Goal: Navigation & Orientation: Find specific page/section

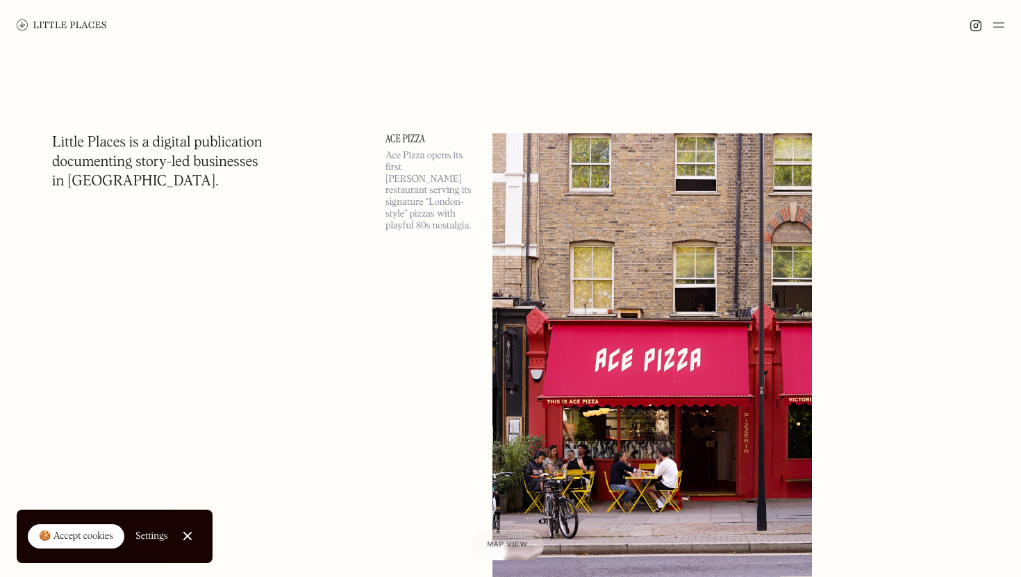
click at [997, 17] on img at bounding box center [998, 25] width 11 height 17
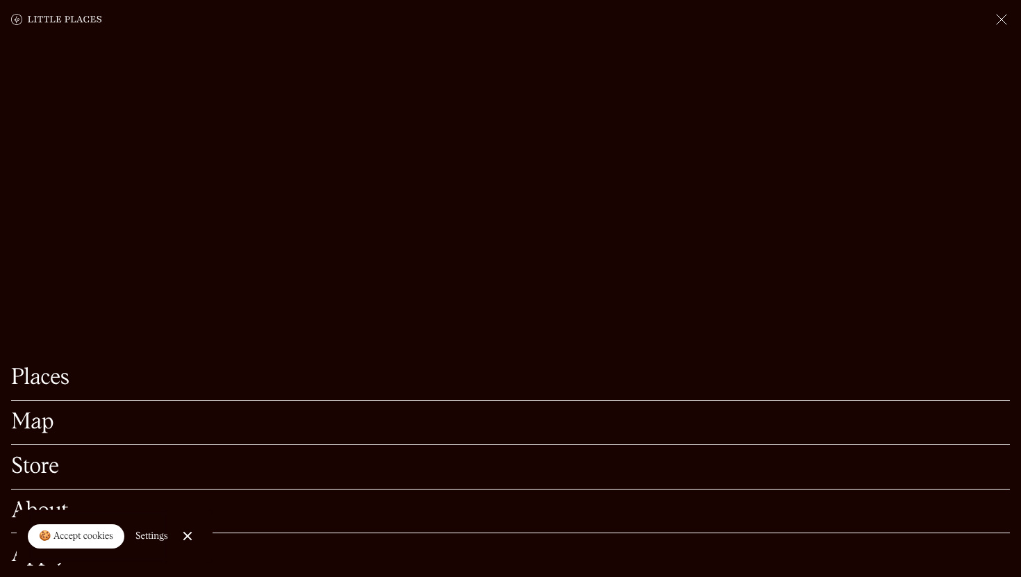
click at [23, 433] on link "Map" at bounding box center [510, 423] width 998 height 22
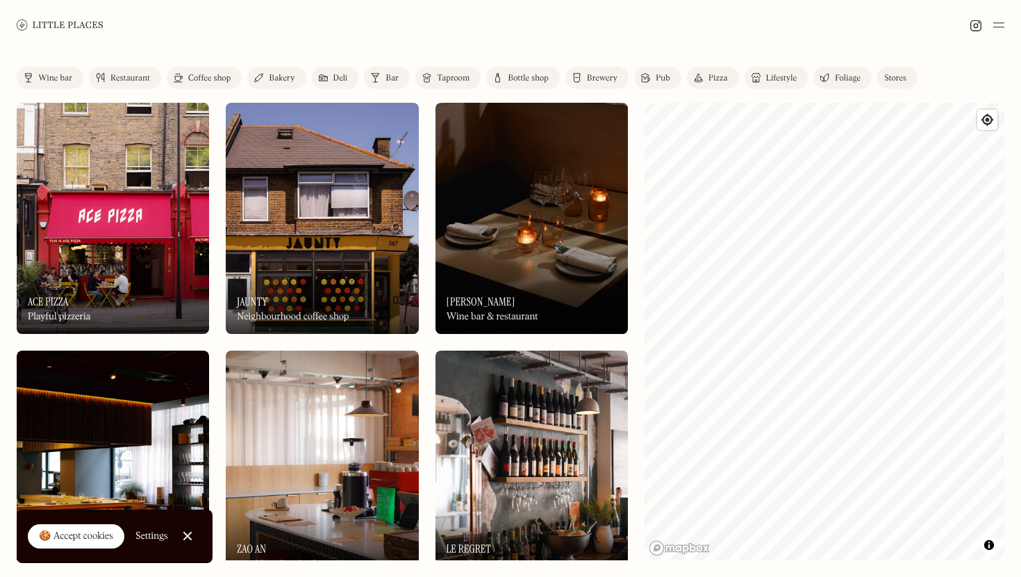
click at [143, 79] on div "Restaurant" at bounding box center [130, 78] width 40 height 8
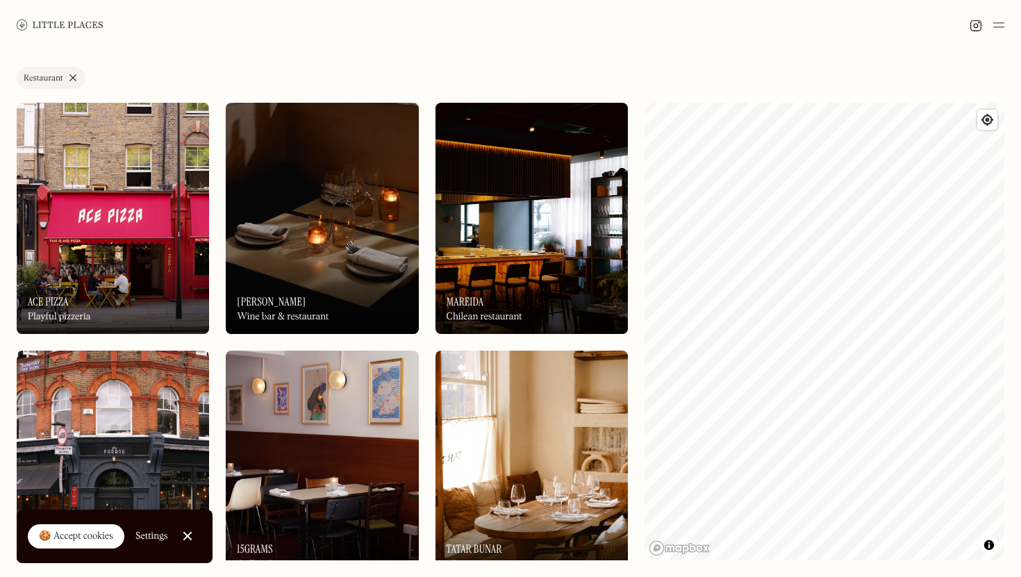
click at [275, 84] on div "Label Restaurant Wine bar Restaurant Coffee shop Bakery Deli Bar Taproom Bottle…" at bounding box center [510, 81] width 987 height 28
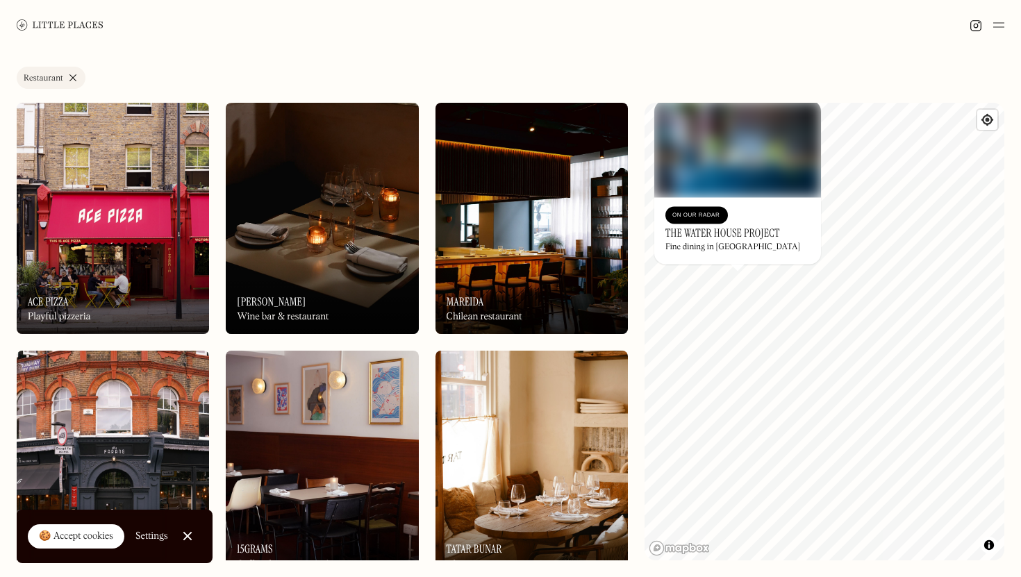
click at [72, 72] on link "Restaurant" at bounding box center [51, 78] width 69 height 22
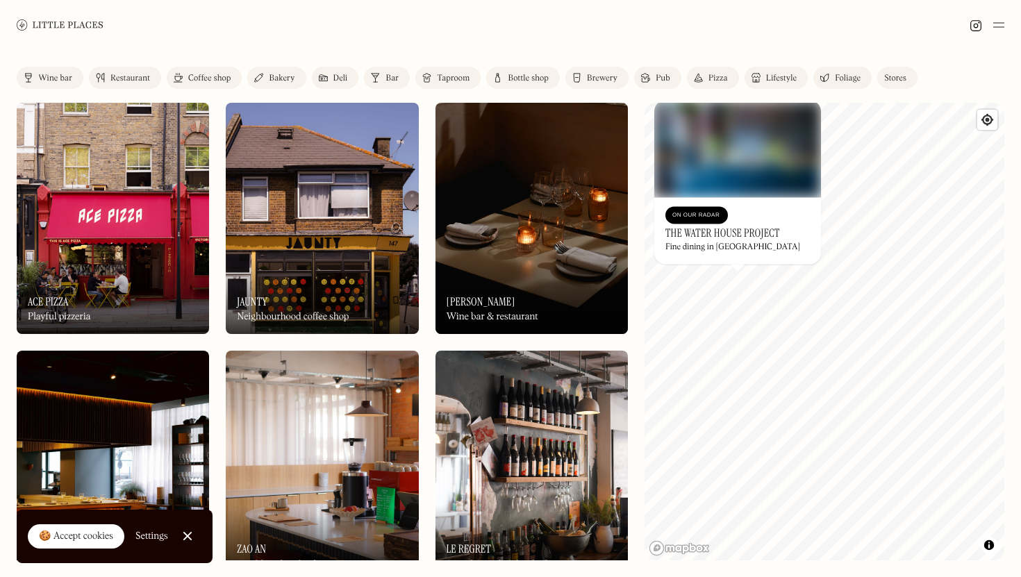
click at [43, 81] on div "Wine bar" at bounding box center [55, 78] width 34 height 8
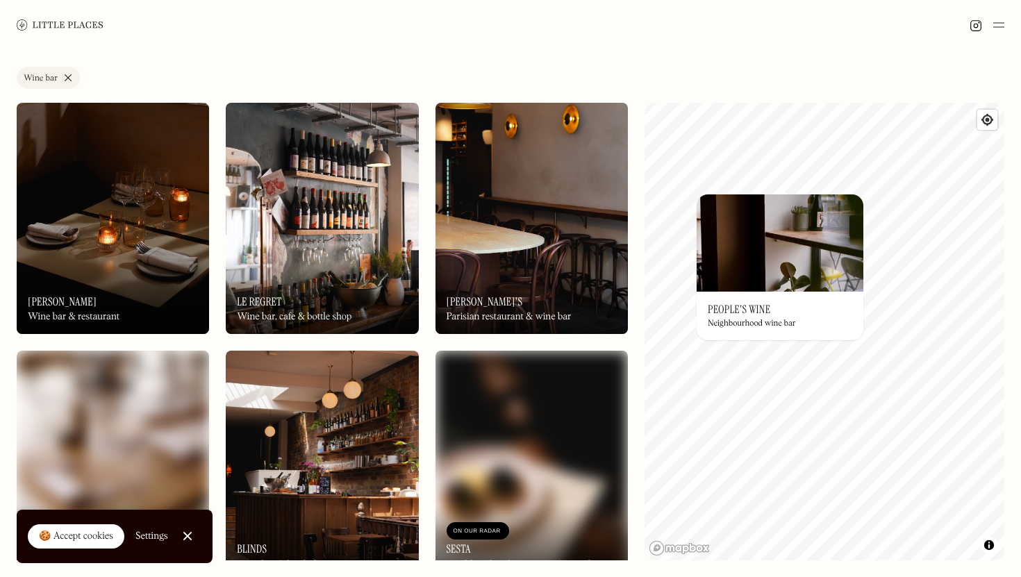
click at [727, 194] on img at bounding box center [779, 242] width 167 height 97
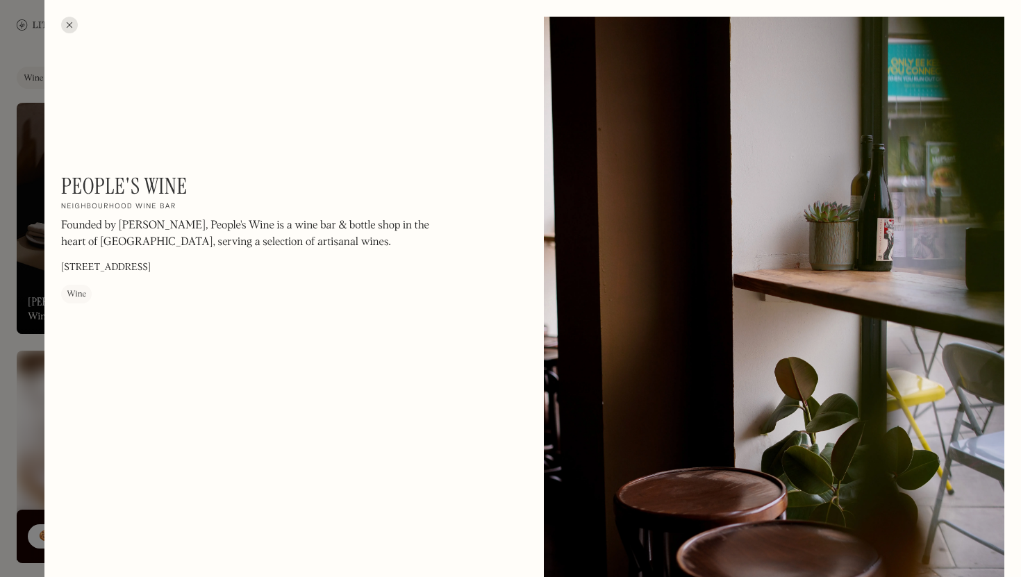
click at [70, 21] on div at bounding box center [69, 25] width 17 height 17
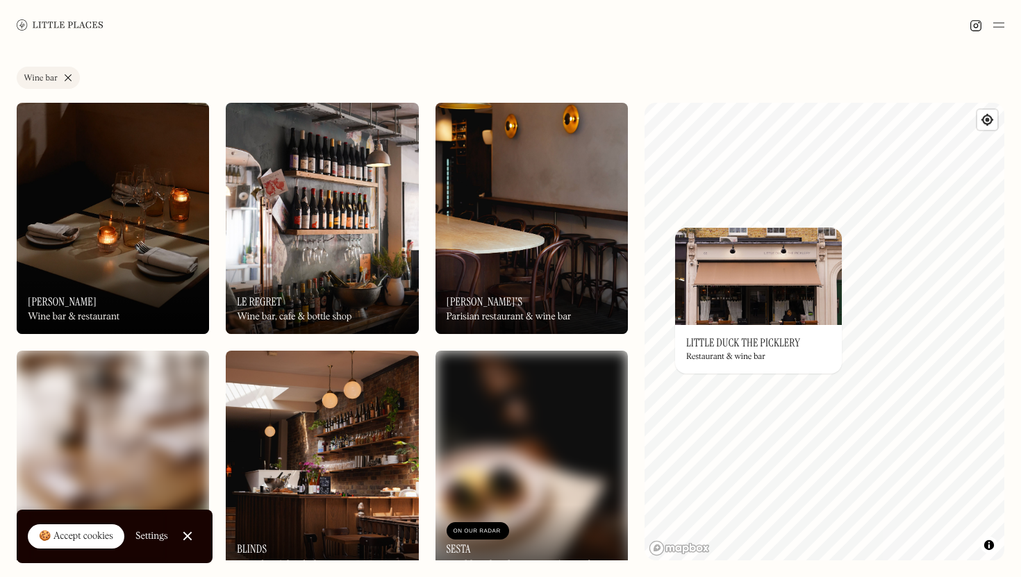
click at [769, 340] on h3 "Little Duck The Picklery" at bounding box center [743, 342] width 114 height 13
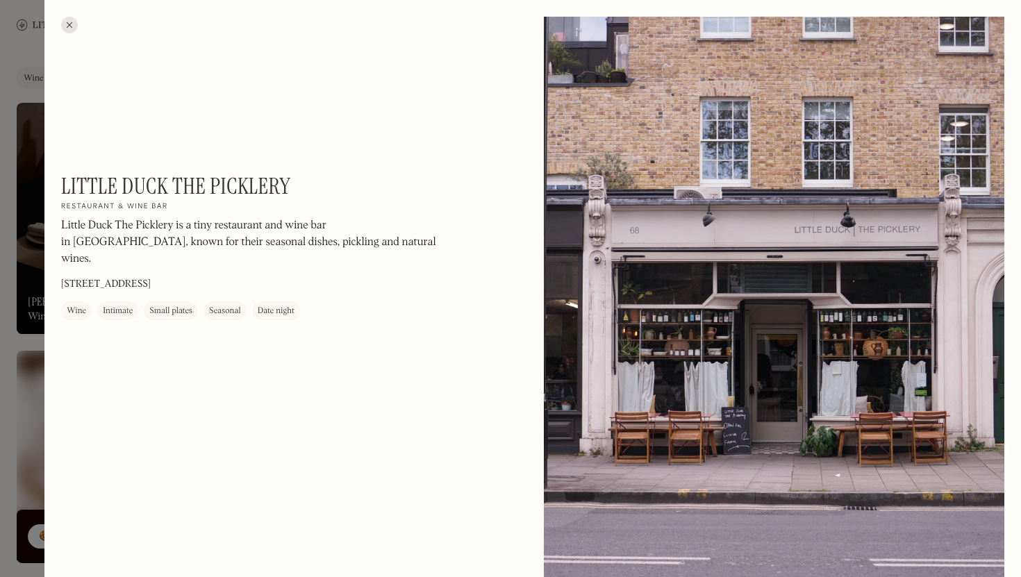
scroll to position [29, 0]
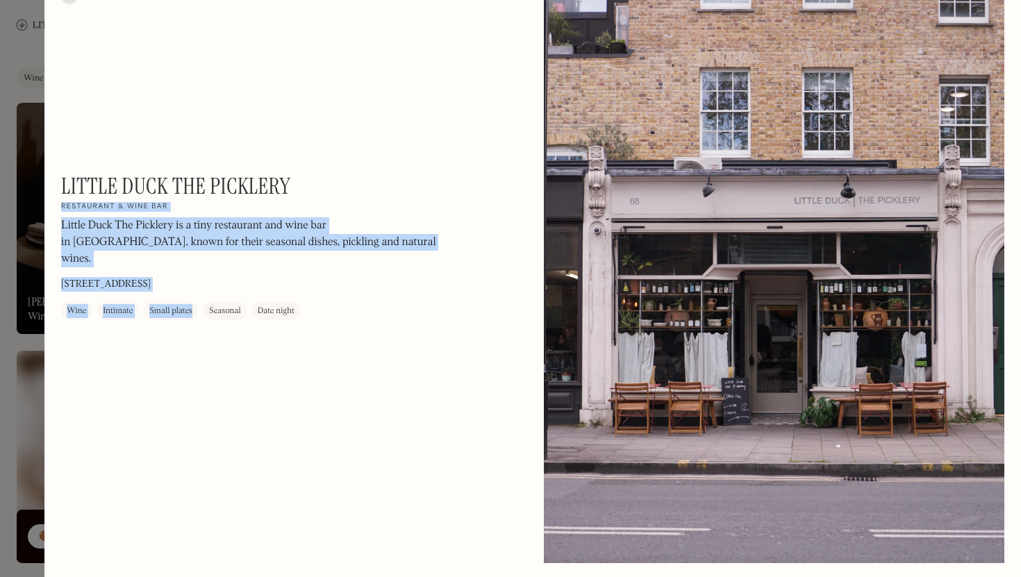
drag, startPoint x: 317, startPoint y: 181, endPoint x: 140, endPoint y: 165, distance: 177.8
click at [140, 165] on div "Little Duck The Picklery On Our Radar Restaurant & wine bar Little Duck The Pic…" at bounding box center [532, 291] width 976 height 641
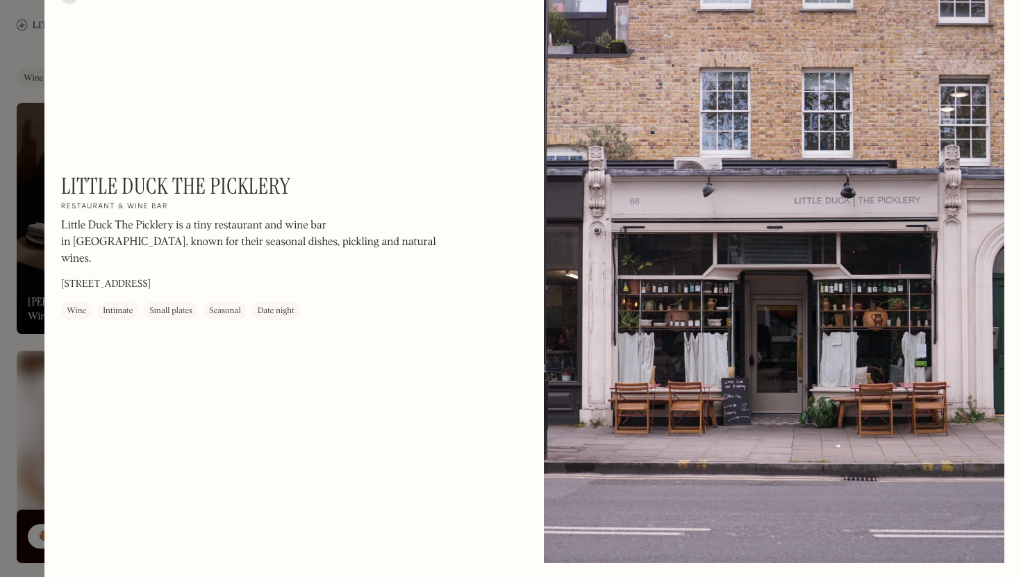
click at [210, 154] on div "Little Duck The Picklery On Our Radar Restaurant & wine bar Little Duck The Pic…" at bounding box center [532, 291] width 976 height 641
drag, startPoint x: 299, startPoint y: 183, endPoint x: 61, endPoint y: 179, distance: 237.5
click at [62, 179] on div "Little Duck The Picklery On Our Radar Restaurant & wine bar Little Duck The Pic…" at bounding box center [248, 246] width 375 height 147
copy h1 "Little Duck The Picklery"
